Goal: Use online tool/utility: Utilize a website feature to perform a specific function

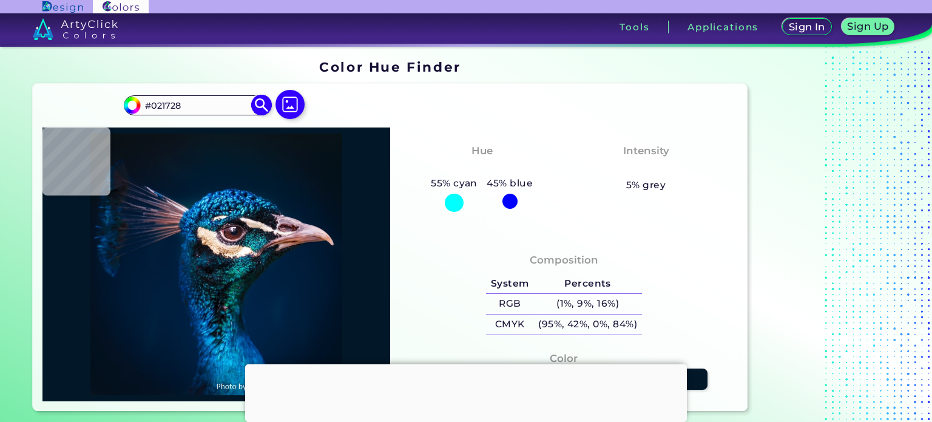
type input "#031927"
type input "#0a1920"
drag, startPoint x: 201, startPoint y: 106, endPoint x: 133, endPoint y: 109, distance: 68.0
click at [133, 109] on div "#0a1920 #0A1920 Acadia ◉ Acid Green ◉ Aero Blue ◉ Alabaster ◉ Albescent White ◉…" at bounding box center [197, 104] width 147 height 19
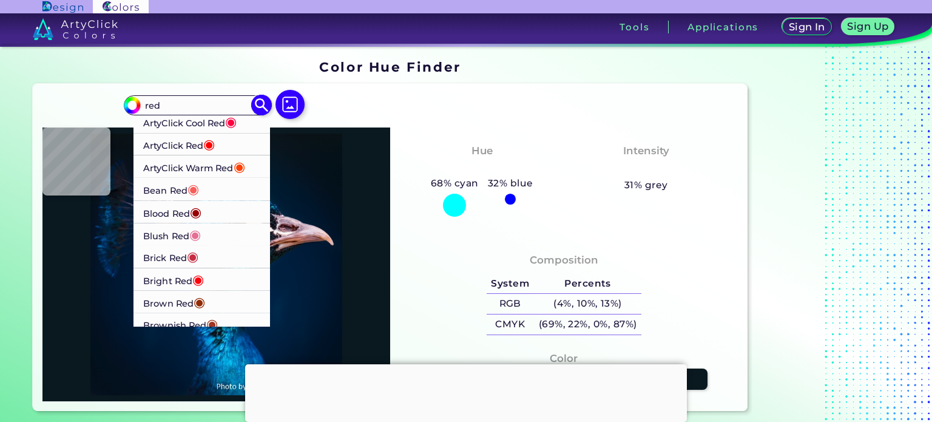
type input "red"
click at [198, 210] on span "◉" at bounding box center [195, 211] width 12 height 16
type input "#980002"
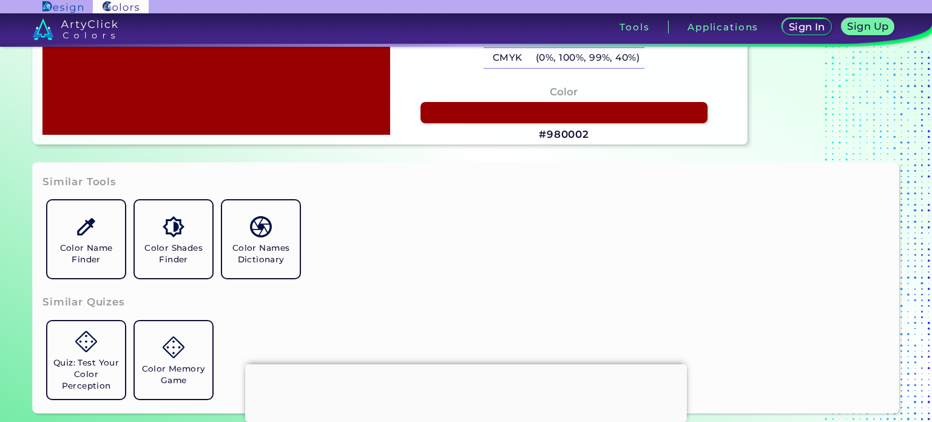
scroll to position [251, 0]
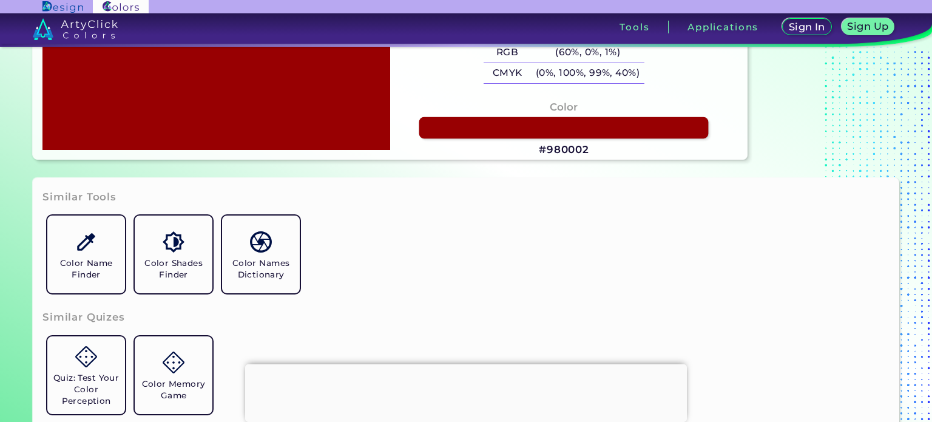
click at [562, 123] on link at bounding box center [563, 127] width 289 height 21
